Goal: Contribute content: Add original content to the website for others to see

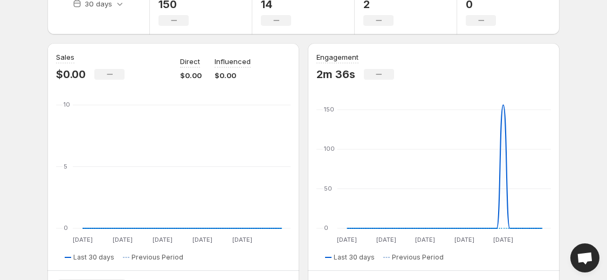
scroll to position [70, 0]
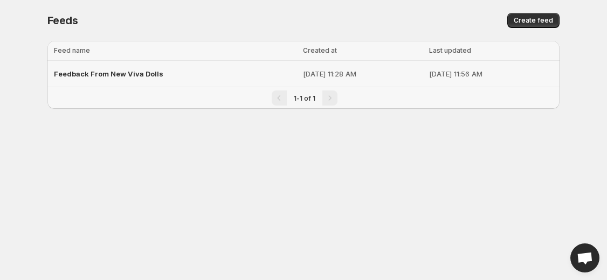
click at [169, 69] on div "Feedback From New Viva Dolls" at bounding box center [175, 73] width 242 height 19
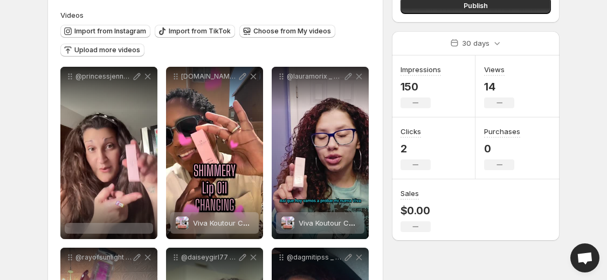
scroll to position [102, 0]
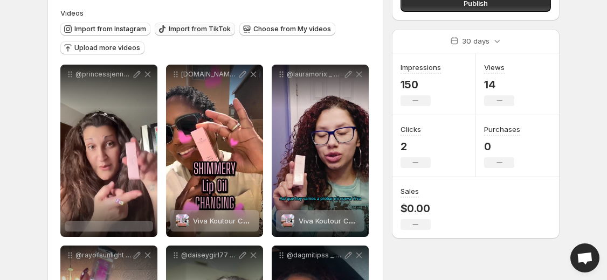
click at [191, 32] on span "Import from TikTok" at bounding box center [200, 29] width 62 height 9
click at [101, 31] on span "Import from Instagram" at bounding box center [110, 29] width 72 height 9
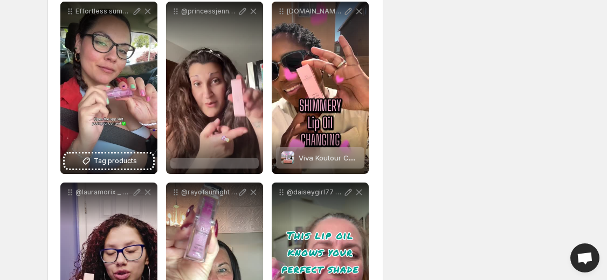
scroll to position [696, 0]
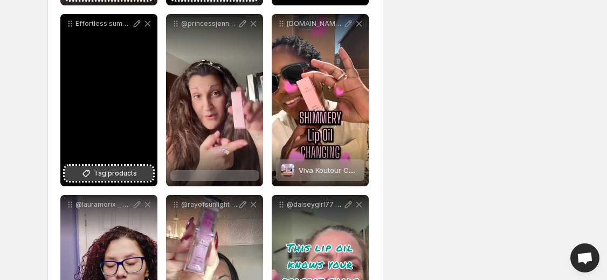
click at [124, 173] on span "Tag products" at bounding box center [115, 173] width 43 height 11
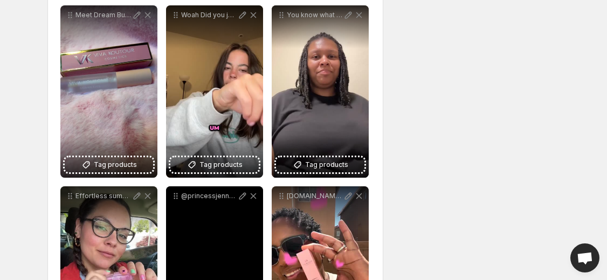
scroll to position [504, 0]
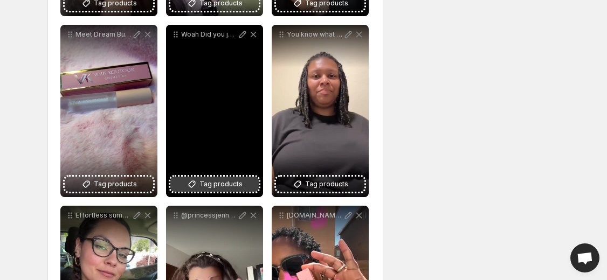
click at [206, 189] on span "Tag products" at bounding box center [220, 184] width 43 height 11
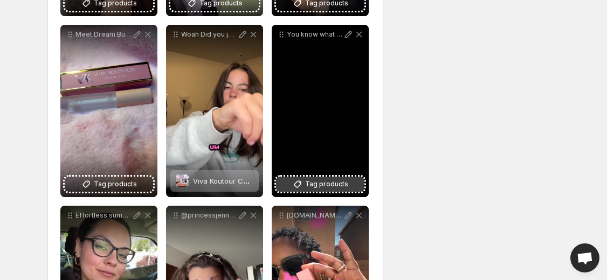
click at [314, 185] on span "Tag products" at bounding box center [326, 184] width 43 height 11
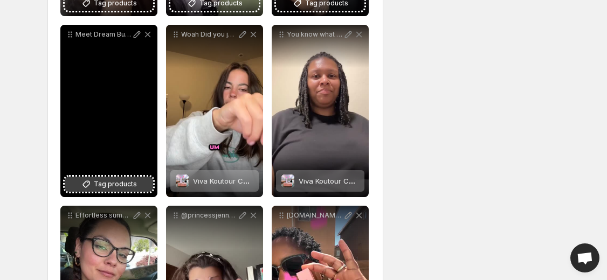
click at [107, 184] on span "Tag products" at bounding box center [115, 184] width 43 height 11
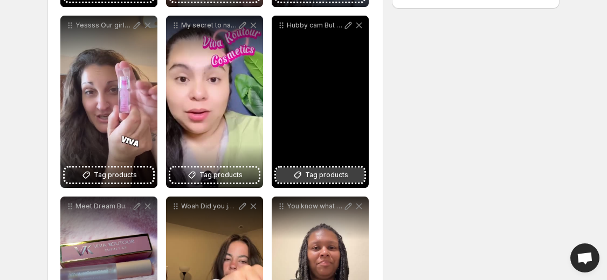
scroll to position [332, 0]
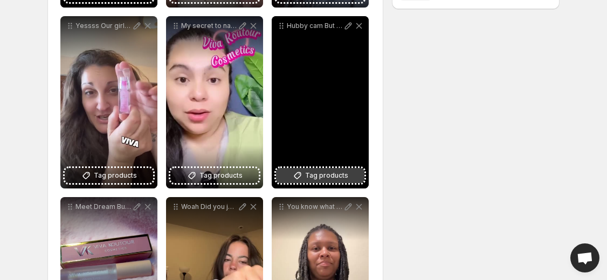
click at [326, 175] on span "Tag products" at bounding box center [326, 175] width 43 height 11
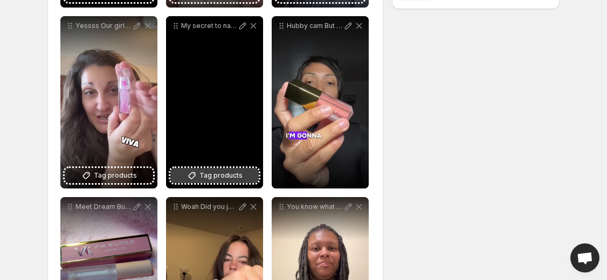
click at [205, 177] on span "Tag products" at bounding box center [220, 175] width 43 height 11
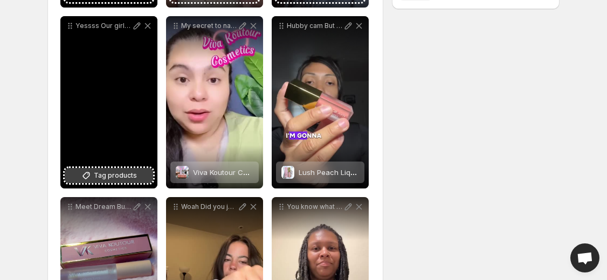
click at [103, 175] on span "Tag products" at bounding box center [115, 175] width 43 height 11
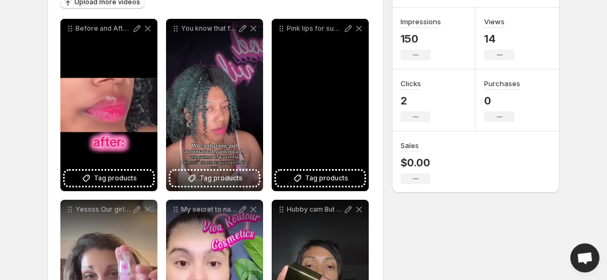
scroll to position [149, 0]
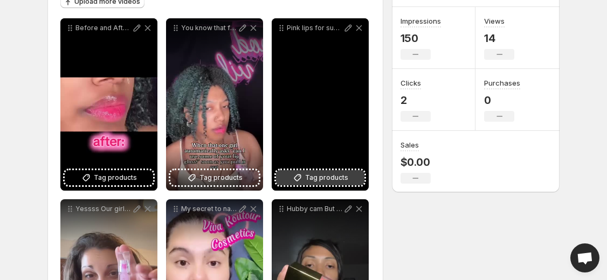
click at [310, 177] on span "Tag products" at bounding box center [326, 177] width 43 height 11
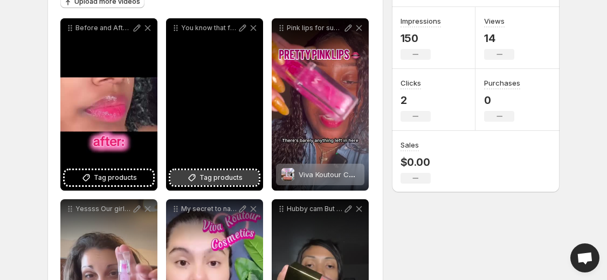
click at [212, 178] on span "Tag products" at bounding box center [220, 177] width 43 height 11
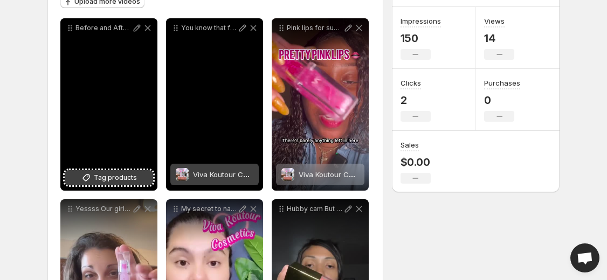
click at [122, 179] on span "Tag products" at bounding box center [115, 177] width 43 height 11
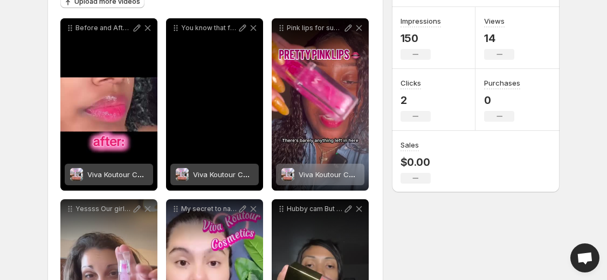
scroll to position [0, 0]
